Goal: Information Seeking & Learning: Find contact information

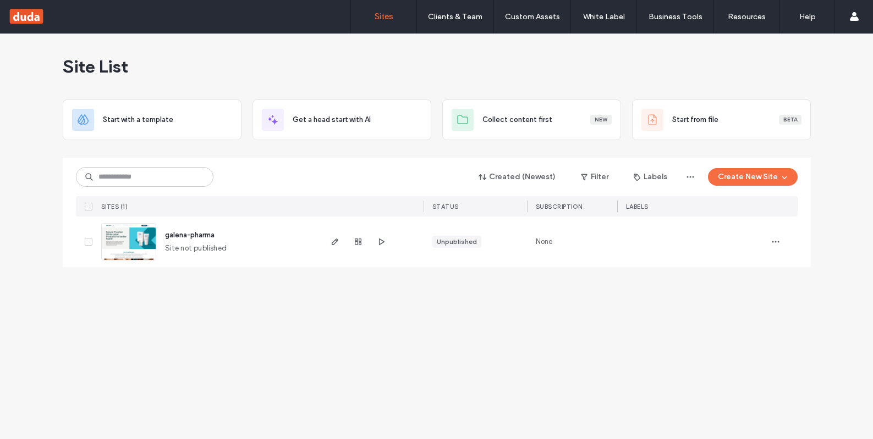
click at [399, 55] on div "Site List" at bounding box center [437, 67] width 748 height 66
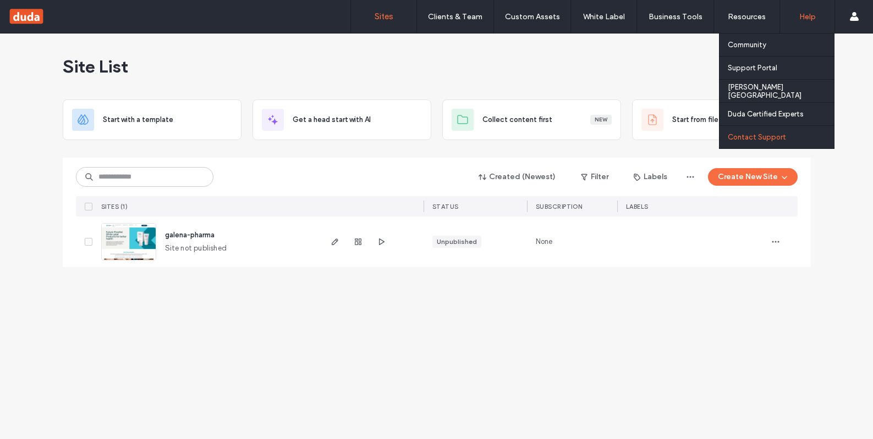
click at [797, 132] on div "Contact Support" at bounding box center [780, 137] width 106 height 23
click at [760, 136] on label "Contact Support" at bounding box center [756, 137] width 58 height 8
click at [765, 137] on label "Contact Support" at bounding box center [756, 137] width 58 height 8
click at [765, 135] on label "Contact Support" at bounding box center [756, 137] width 58 height 8
click at [767, 67] on label "Support Portal" at bounding box center [751, 68] width 49 height 8
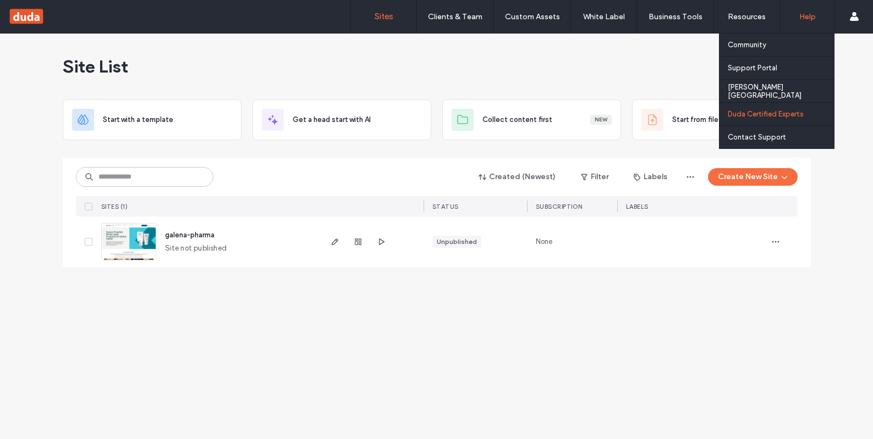
click at [757, 113] on label "Duda Certified Experts" at bounding box center [765, 114] width 76 height 8
